Goal: Find specific page/section

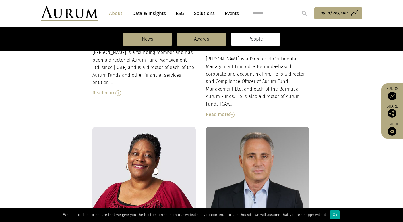
scroll to position [199, 0]
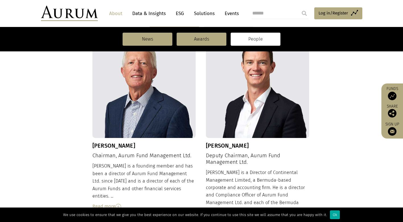
click at [258, 38] on link "People" at bounding box center [256, 39] width 50 height 13
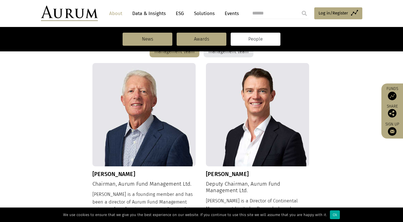
scroll to position [142, 0]
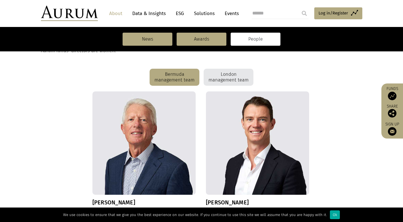
click at [226, 79] on div "London management team" at bounding box center [229, 77] width 50 height 17
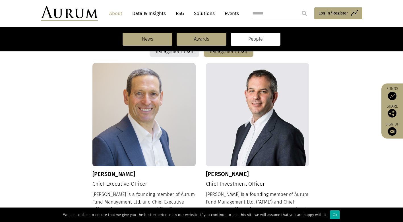
scroll to position [228, 0]
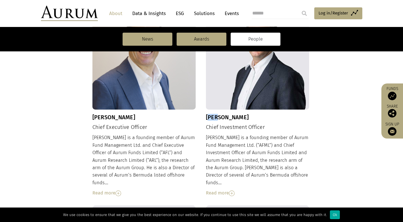
drag, startPoint x: 208, startPoint y: 117, endPoint x: 218, endPoint y: 117, distance: 10.2
click at [218, 117] on h3 "[PERSON_NAME]" at bounding box center [258, 117] width 104 height 7
click at [217, 117] on h3 "[PERSON_NAME]" at bounding box center [258, 117] width 104 height 7
drag, startPoint x: 206, startPoint y: 117, endPoint x: 247, endPoint y: 117, distance: 41.5
click at [247, 117] on h3 "[PERSON_NAME]" at bounding box center [258, 117] width 104 height 7
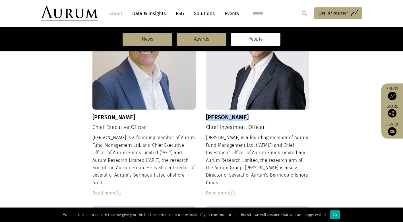
copy h3 "[PERSON_NAME]"
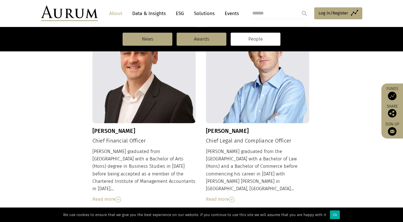
scroll to position [655, 0]
